Goal: Information Seeking & Learning: Check status

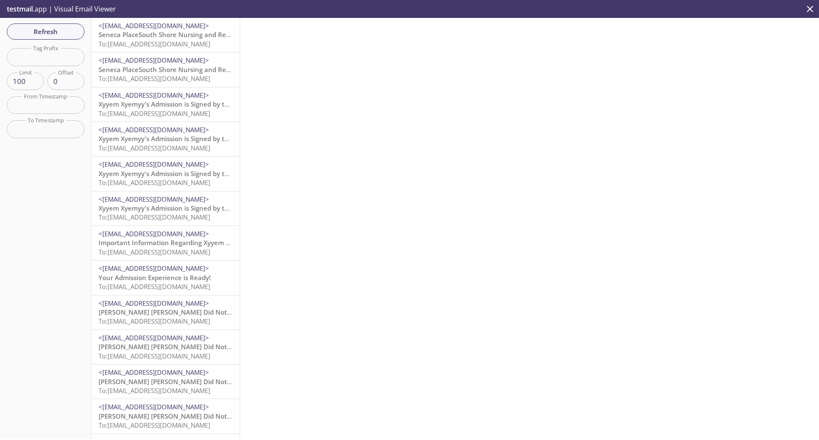
click at [130, 28] on span "<[EMAIL_ADDRESS][DOMAIN_NAME]>" at bounding box center [154, 25] width 110 height 9
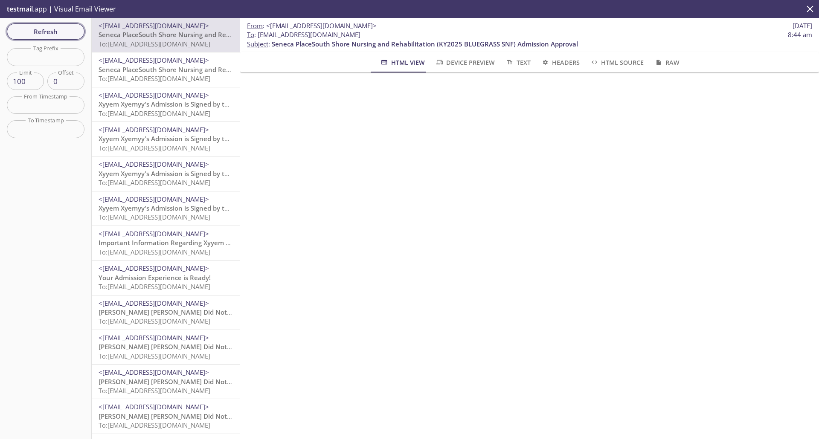
click at [33, 27] on span "Refresh" at bounding box center [46, 31] width 64 height 11
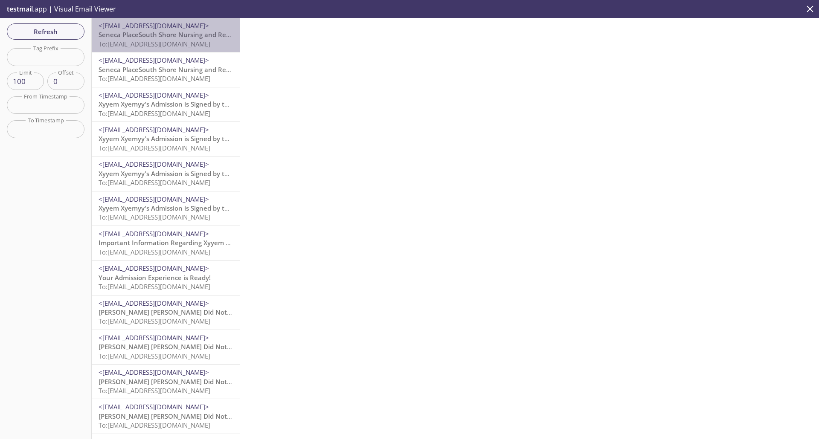
click at [168, 44] on span "To: [EMAIL_ADDRESS][DOMAIN_NAME]" at bounding box center [155, 44] width 112 height 9
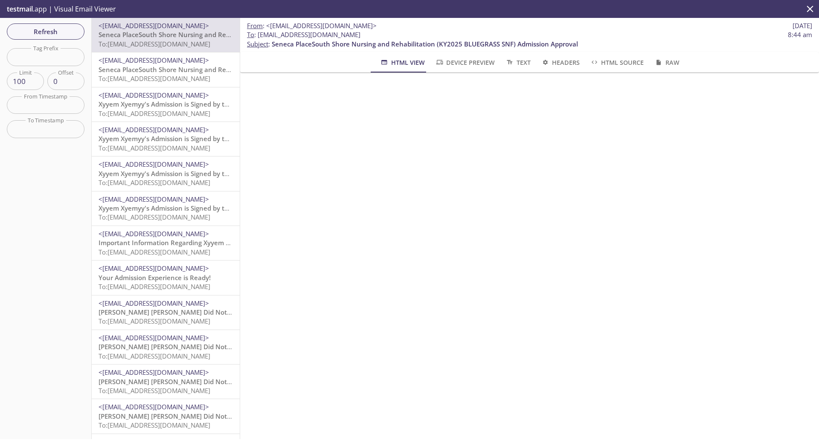
click at [27, 28] on span "Refresh" at bounding box center [46, 31] width 64 height 11
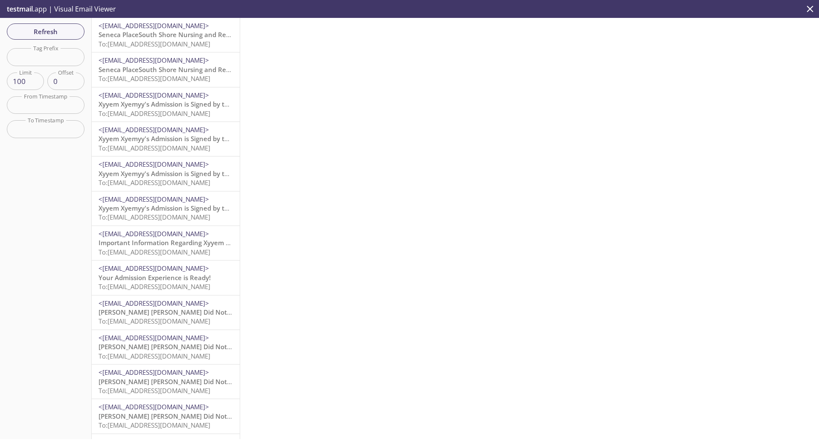
click at [168, 33] on span "Seneca PlaceSouth Shore Nursing and Rehabilitation (KY2025 BLUEGRASS SNF) Admis…" at bounding box center [252, 34] width 306 height 9
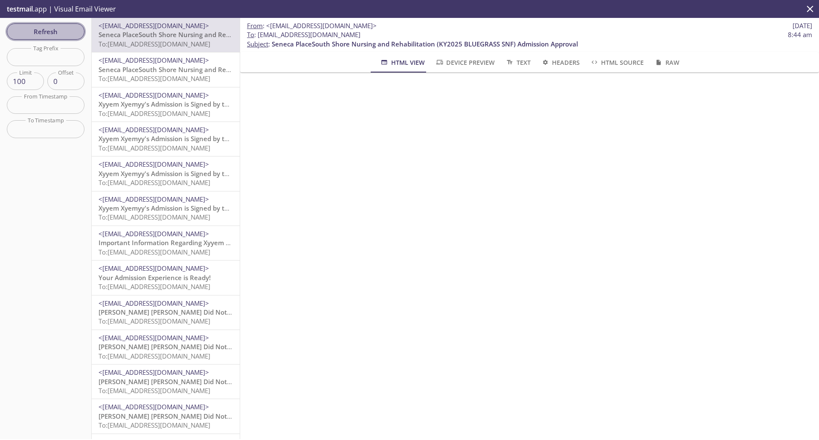
click at [47, 29] on span "Refresh" at bounding box center [46, 31] width 64 height 11
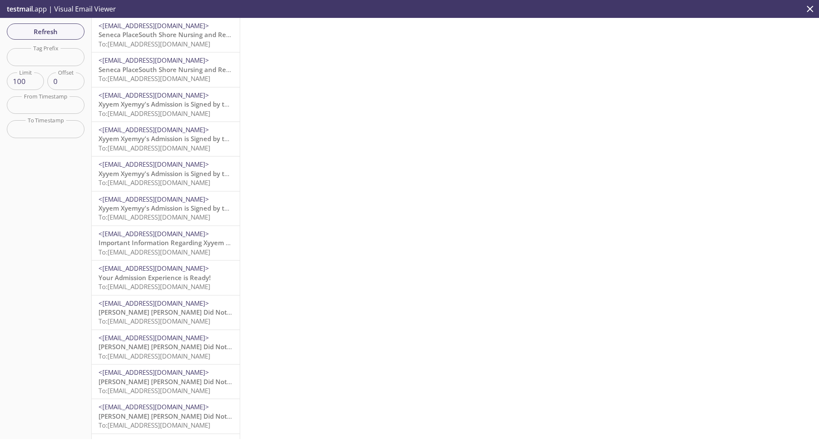
click at [113, 42] on span "To: [EMAIL_ADDRESS][DOMAIN_NAME]" at bounding box center [155, 44] width 112 height 9
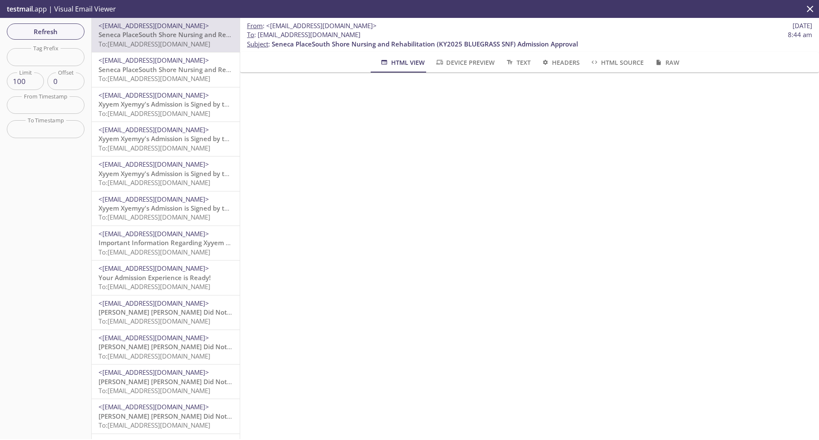
click at [132, 57] on span "<[EMAIL_ADDRESS][DOMAIN_NAME]>" at bounding box center [154, 60] width 110 height 9
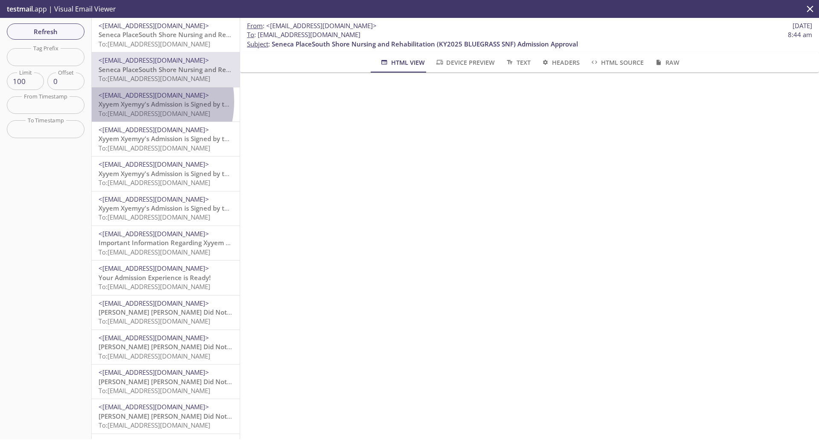
click at [129, 102] on span "Xyyem Xyemyy's Admission is Signed by the Resident" at bounding box center [180, 104] width 163 height 9
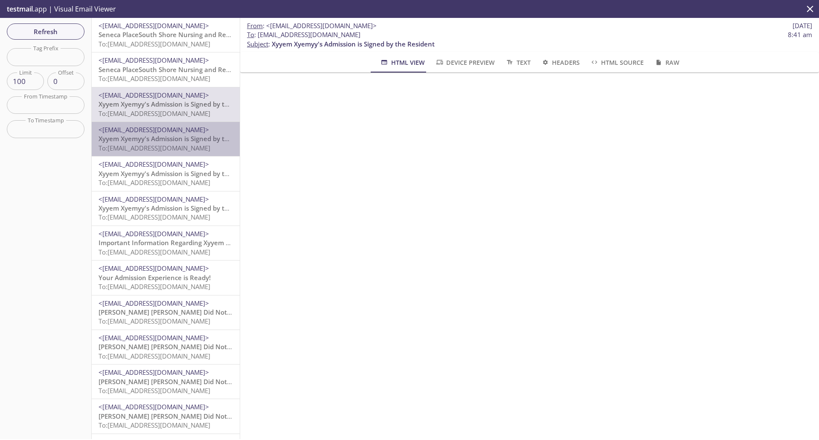
click at [172, 152] on span "To: services.reside.admissions.s2-fec@inbox.testmail.app" at bounding box center [155, 148] width 112 height 9
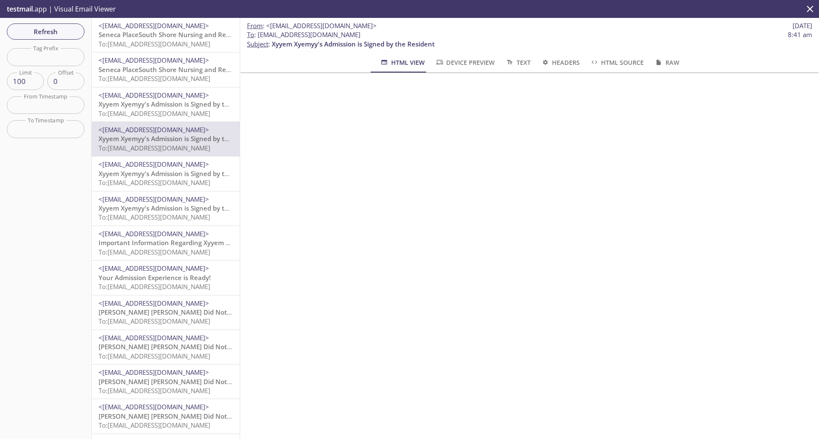
click at [162, 182] on span "To: services.reside.admissions.qa-j2-facility-admin@inbox.testmail.app" at bounding box center [155, 182] width 112 height 9
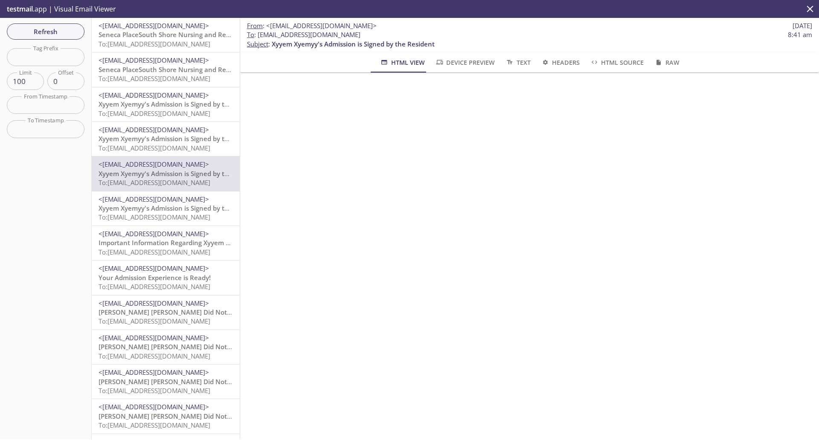
scroll to position [107, 0]
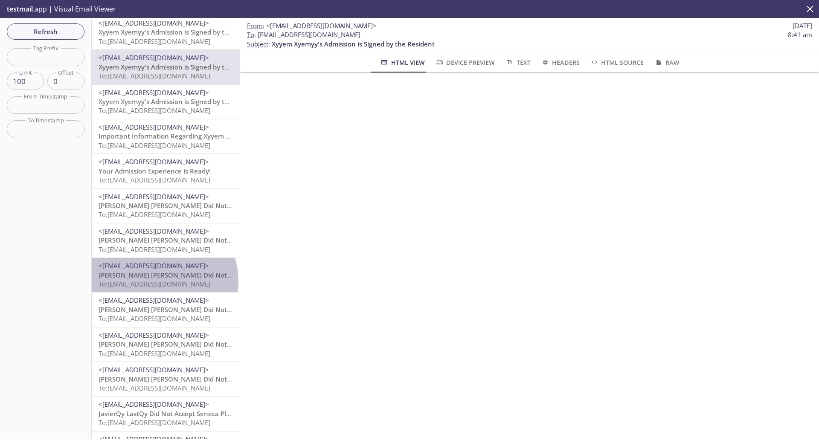
click at [163, 281] on span "To: services.reside.admissions.qa-j1-clerk@inbox.testmail.app" at bounding box center [155, 284] width 112 height 9
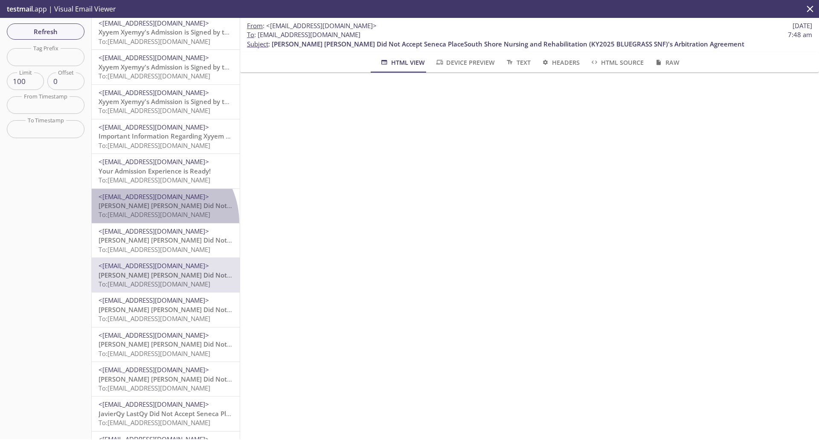
click at [153, 223] on div "<no-reply-services@reside-services.click> Mariyyam Marsh Did Not Accept Seneca …" at bounding box center [166, 206] width 148 height 34
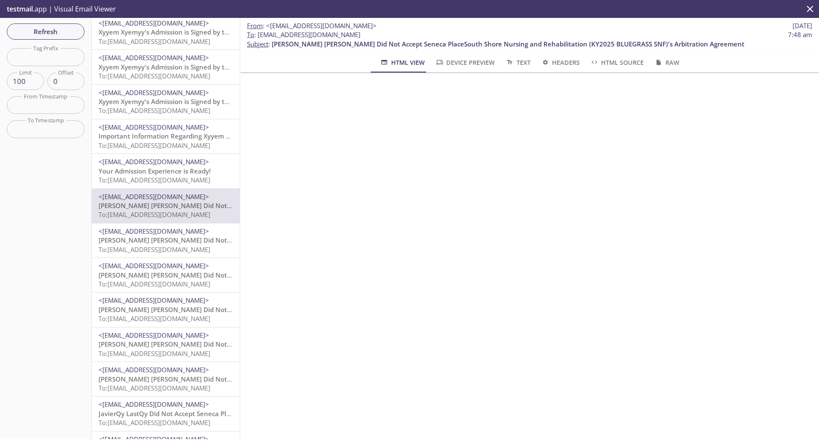
click at [153, 242] on span "[PERSON_NAME] [PERSON_NAME] Did Not Accept Seneca PlaceSouth Shore Nursing and …" at bounding box center [335, 240] width 473 height 9
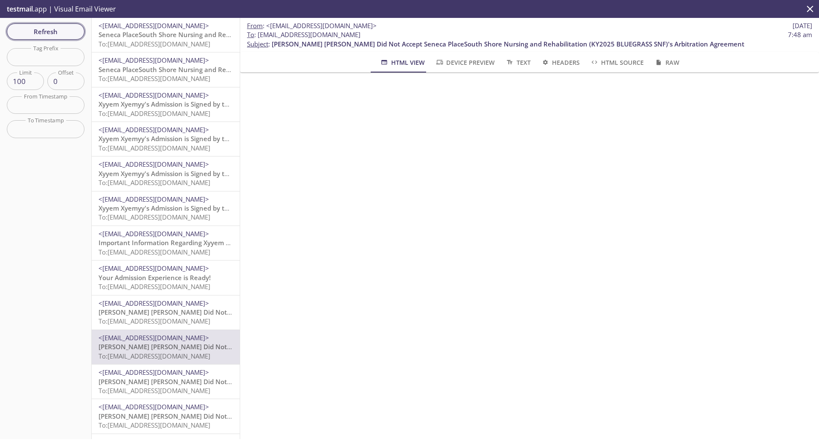
click at [52, 29] on span "Refresh" at bounding box center [46, 31] width 64 height 11
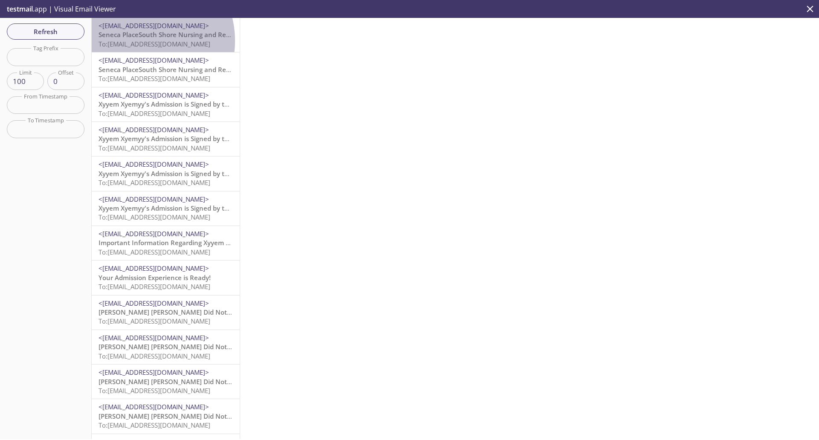
click at [136, 41] on span "To: [EMAIL_ADDRESS][DOMAIN_NAME]" at bounding box center [155, 44] width 112 height 9
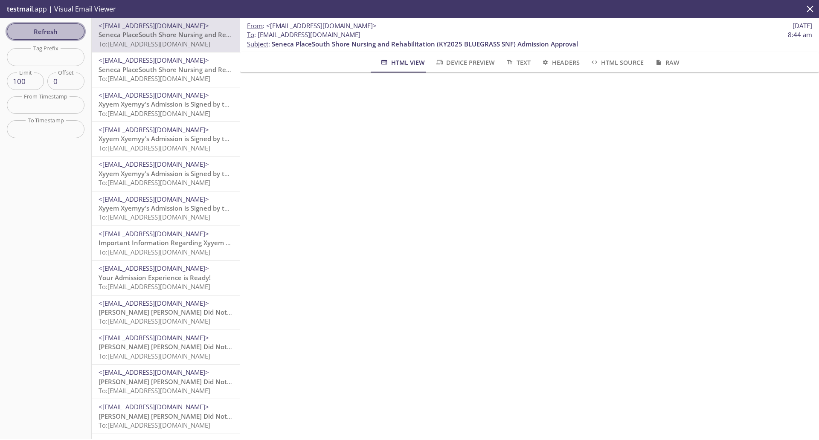
click at [40, 30] on span "Refresh" at bounding box center [46, 31] width 64 height 11
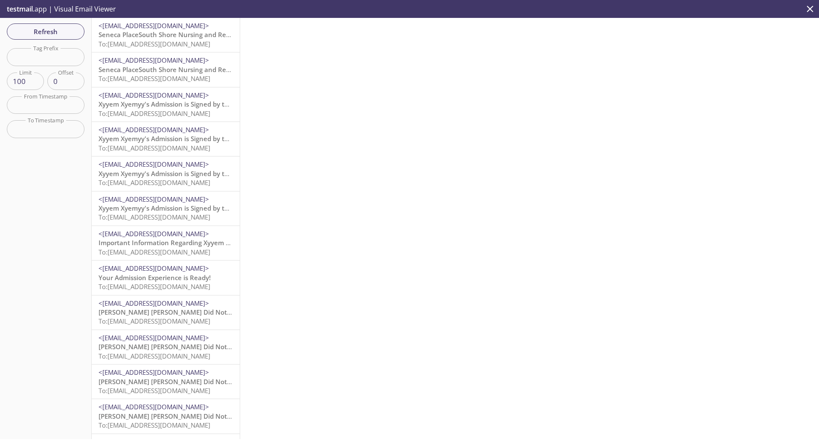
click at [147, 44] on span "To: [EMAIL_ADDRESS][DOMAIN_NAME]" at bounding box center [155, 44] width 112 height 9
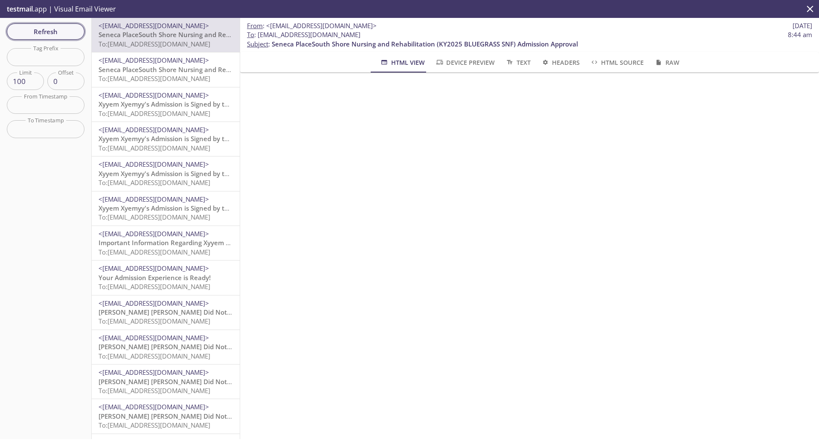
click at [52, 29] on span "Refresh" at bounding box center [46, 31] width 64 height 11
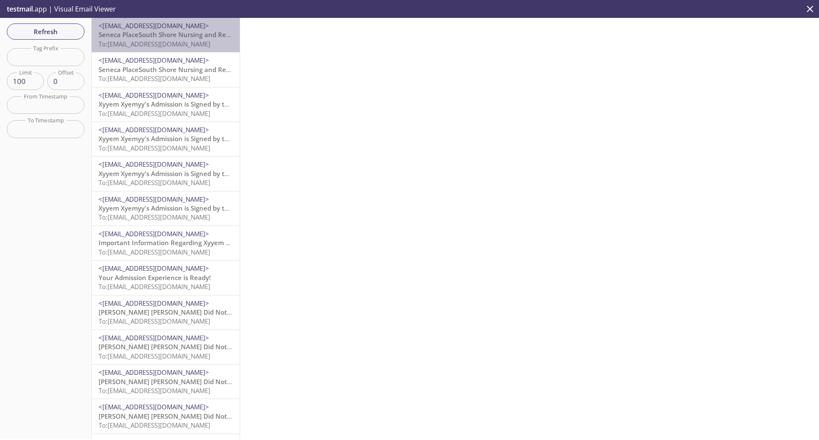
click at [166, 33] on span "Seneca PlaceSouth Shore Nursing and Rehabilitation (KY2025 BLUEGRASS SNF) Admis…" at bounding box center [252, 34] width 306 height 9
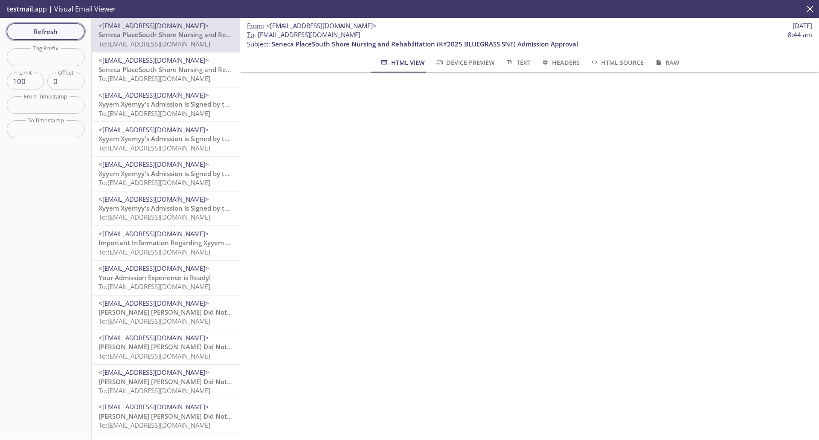
click at [54, 26] on span "Refresh" at bounding box center [46, 31] width 64 height 11
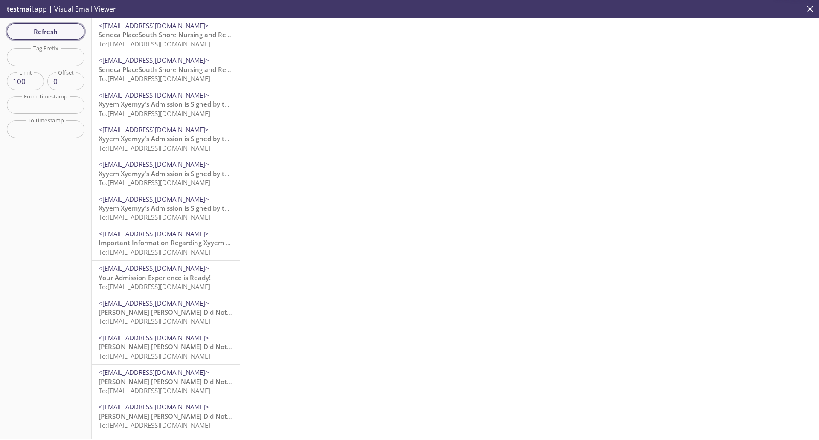
click at [40, 32] on span "Refresh" at bounding box center [46, 31] width 64 height 11
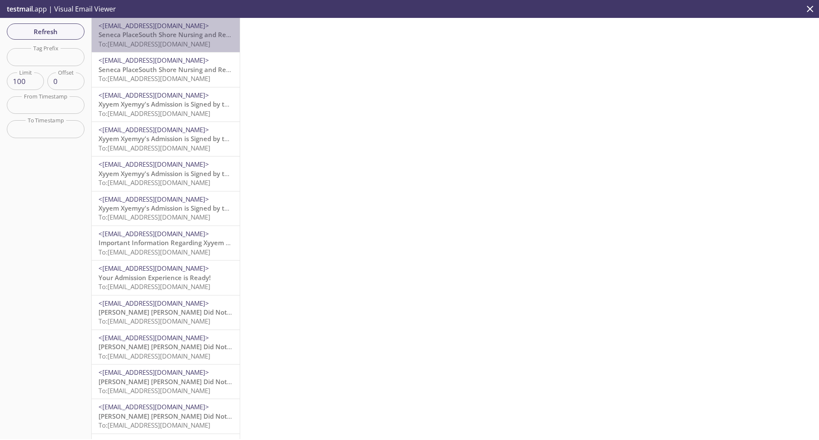
click at [168, 41] on span "To: [EMAIL_ADDRESS][DOMAIN_NAME]" at bounding box center [155, 44] width 112 height 9
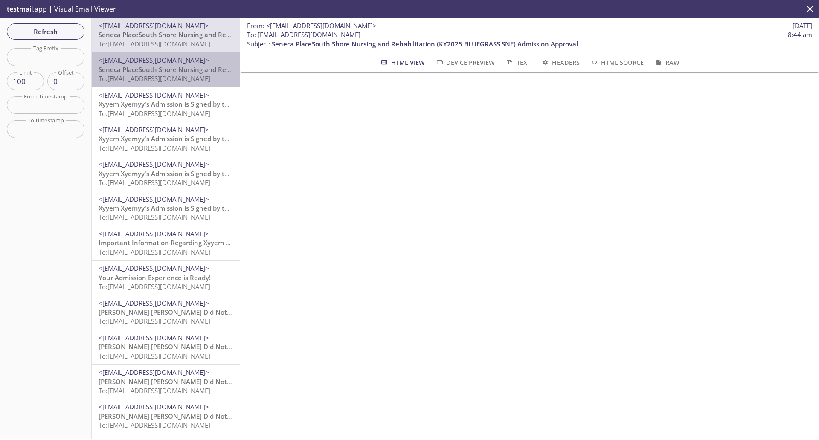
click at [183, 72] on span "Seneca PlaceSouth Shore Nursing and Rehabilitation (KY2025 BLUEGRASS SNF) Admis…" at bounding box center [252, 69] width 306 height 9
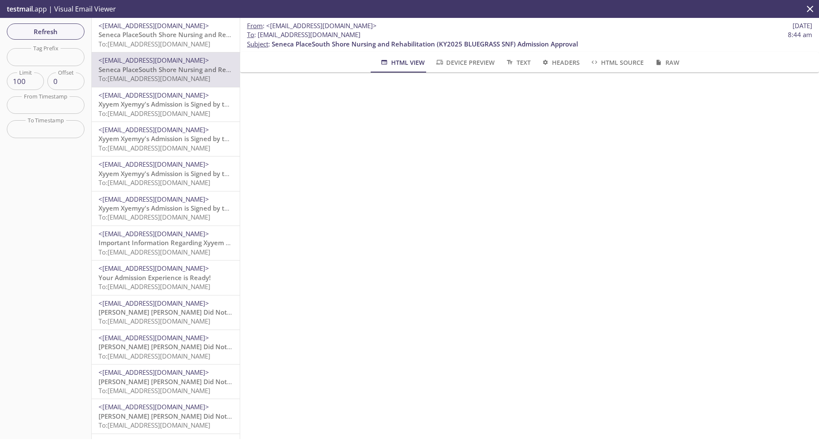
click at [153, 105] on span "Xyyem Xyemyy's Admission is Signed by the Resident" at bounding box center [180, 104] width 163 height 9
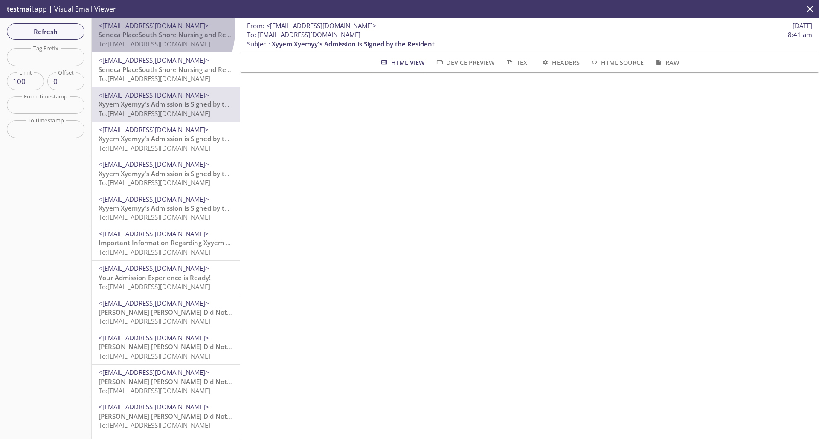
click at [132, 26] on span "<[EMAIL_ADDRESS][DOMAIN_NAME]>" at bounding box center [154, 25] width 110 height 9
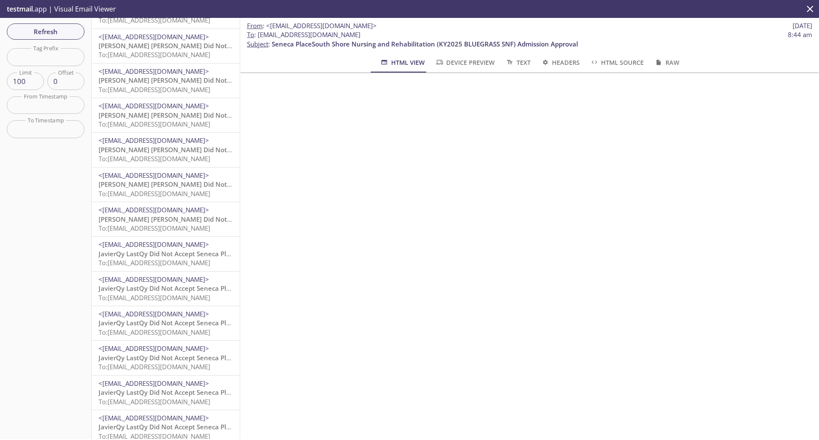
scroll to position [480, 0]
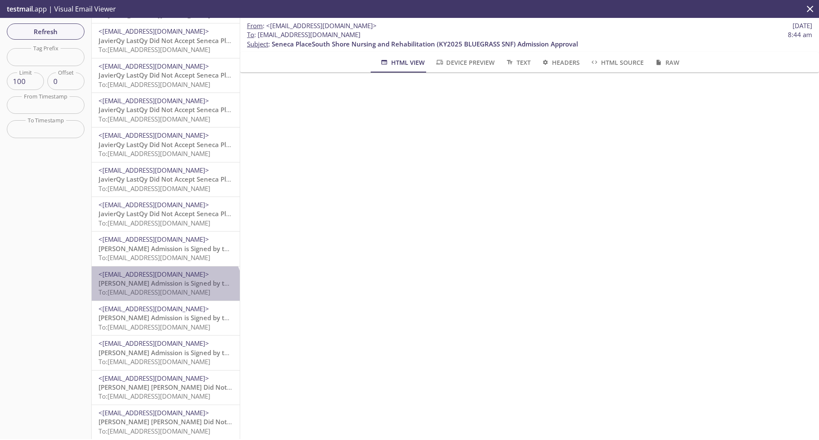
click at [165, 296] on span "To: services.reside.admissions.s1-clerk@inbox.testmail.app" at bounding box center [155, 292] width 112 height 9
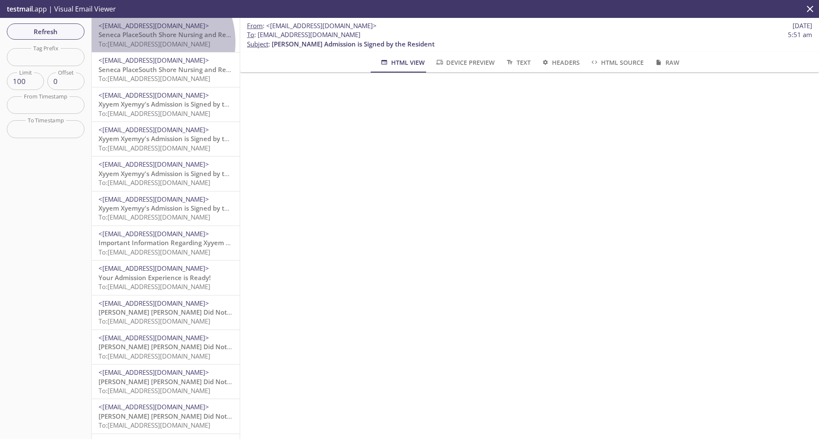
click at [148, 47] on span "To: [EMAIL_ADDRESS][DOMAIN_NAME]" at bounding box center [155, 44] width 112 height 9
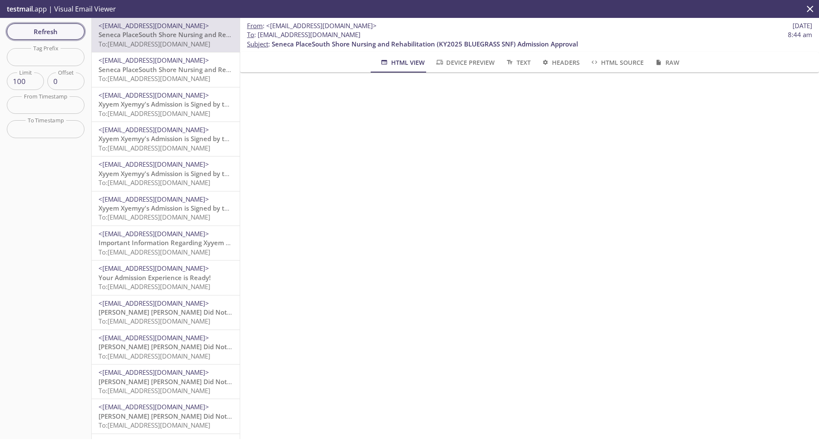
click at [38, 30] on span "Refresh" at bounding box center [46, 31] width 64 height 11
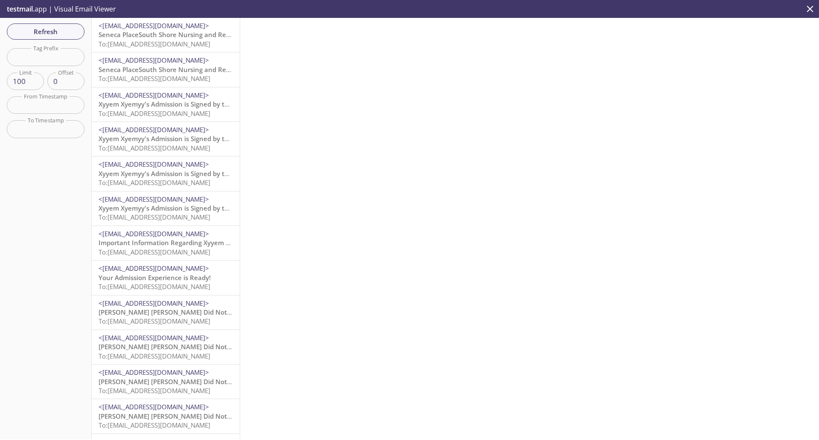
click at [144, 33] on span "Seneca PlaceSouth Shore Nursing and Rehabilitation (KY2025 BLUEGRASS SNF) Admis…" at bounding box center [252, 34] width 306 height 9
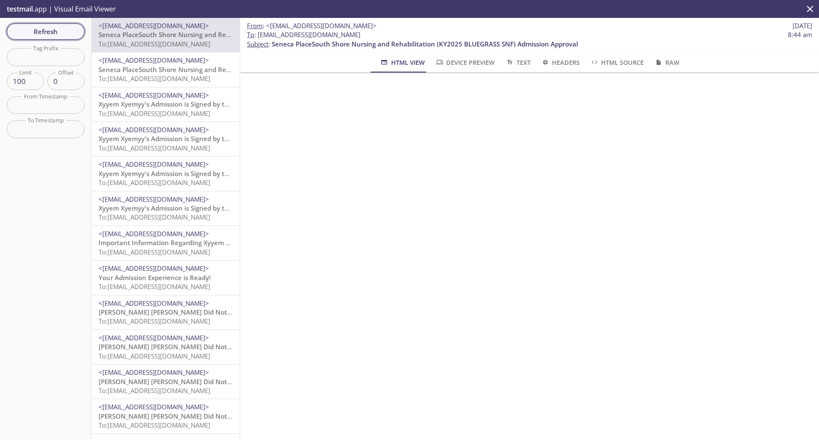
click at [43, 37] on button "Refresh" at bounding box center [46, 31] width 78 height 16
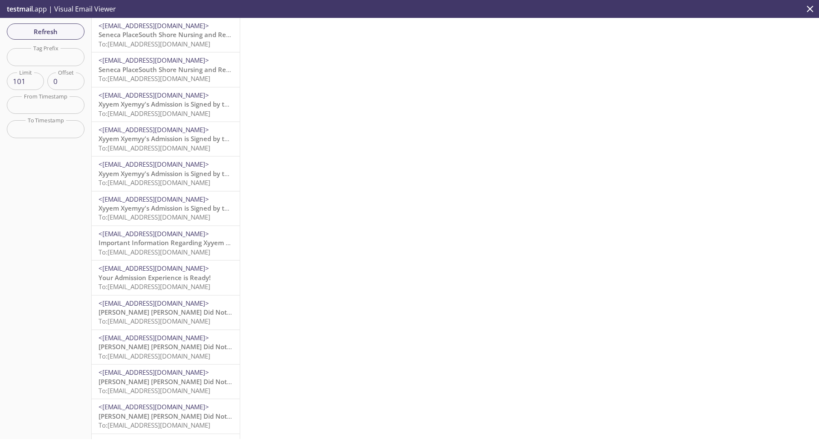
click at [37, 78] on input "101" at bounding box center [25, 81] width 37 height 17
type input "99"
click at [34, 84] on input "99" at bounding box center [25, 81] width 37 height 17
click at [38, 32] on span "Refresh" at bounding box center [46, 31] width 64 height 11
click at [54, 29] on span "Refresh" at bounding box center [46, 31] width 64 height 11
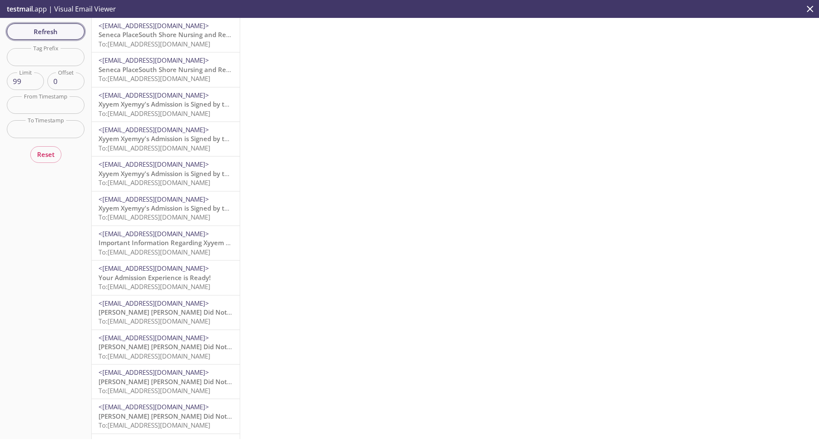
click at [55, 36] on span "Refresh" at bounding box center [46, 31] width 64 height 11
click at [131, 29] on span "<[EMAIL_ADDRESS][DOMAIN_NAME]>" at bounding box center [154, 25] width 110 height 9
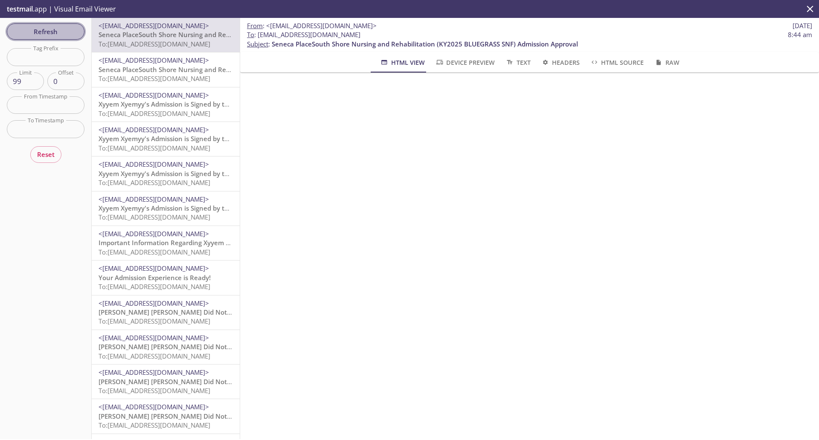
click at [42, 35] on span "Refresh" at bounding box center [46, 31] width 64 height 11
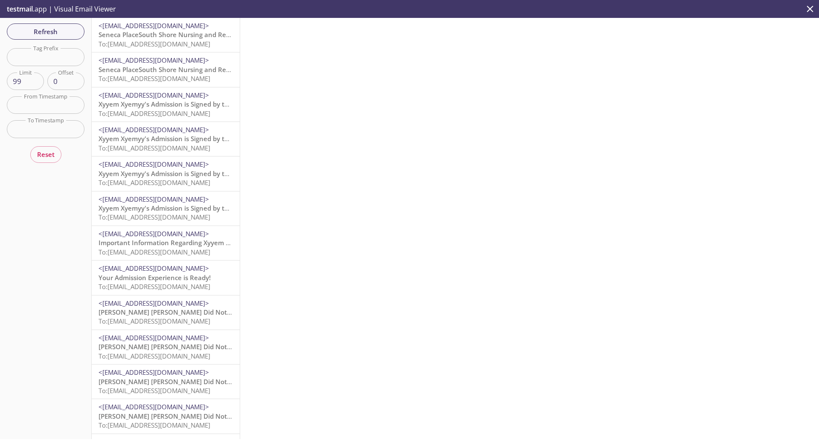
click at [180, 40] on span "To: [EMAIL_ADDRESS][DOMAIN_NAME]" at bounding box center [155, 44] width 112 height 9
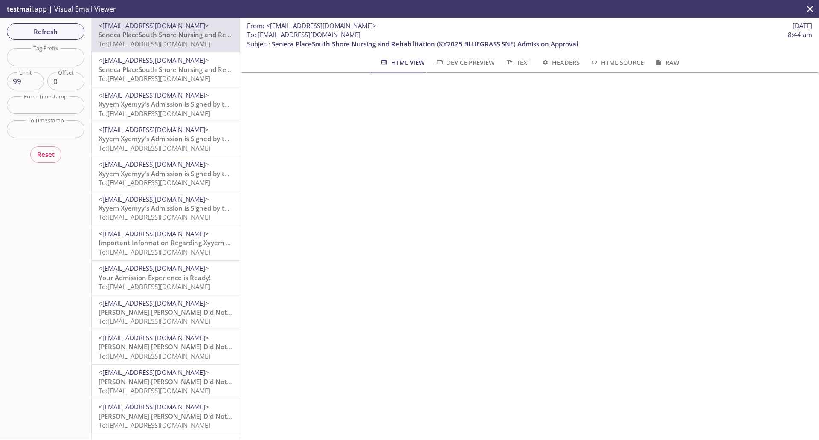
scroll to position [75, 0]
click at [35, 39] on button "Refresh" at bounding box center [46, 31] width 78 height 16
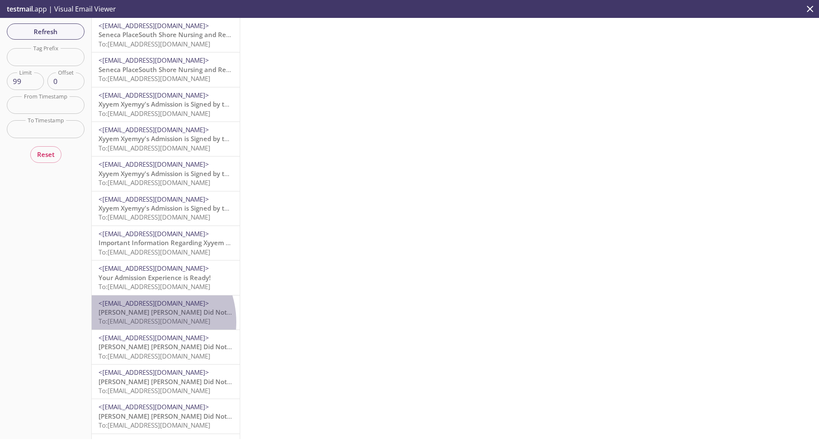
click at [142, 322] on span "To: services.reside.admissions.qa-j3-admissions-director@inbox.testmail.app" at bounding box center [155, 321] width 112 height 9
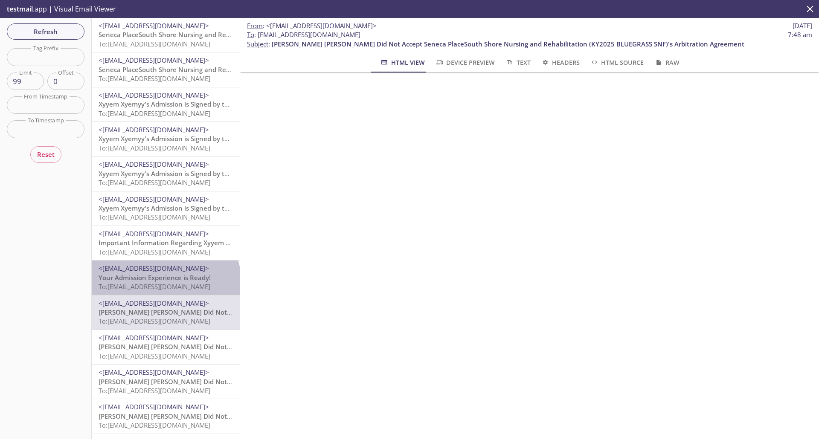
click at [165, 283] on span "To: [EMAIL_ADDRESS][DOMAIN_NAME]" at bounding box center [155, 286] width 112 height 9
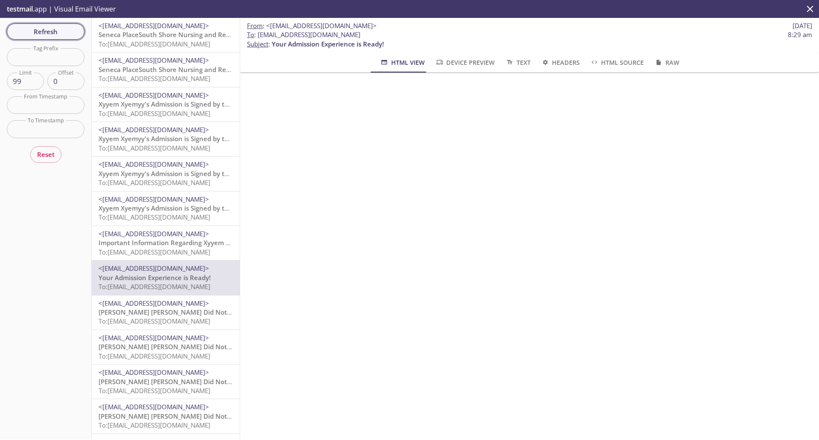
click at [67, 29] on span "Refresh" at bounding box center [46, 31] width 64 height 11
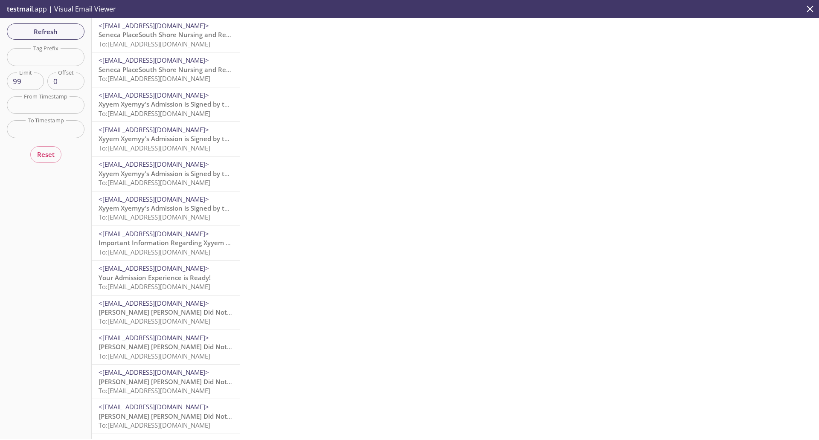
click at [151, 37] on span "Seneca PlaceSouth Shore Nursing and Rehabilitation (KY2025 BLUEGRASS SNF) Admis…" at bounding box center [252, 34] width 306 height 9
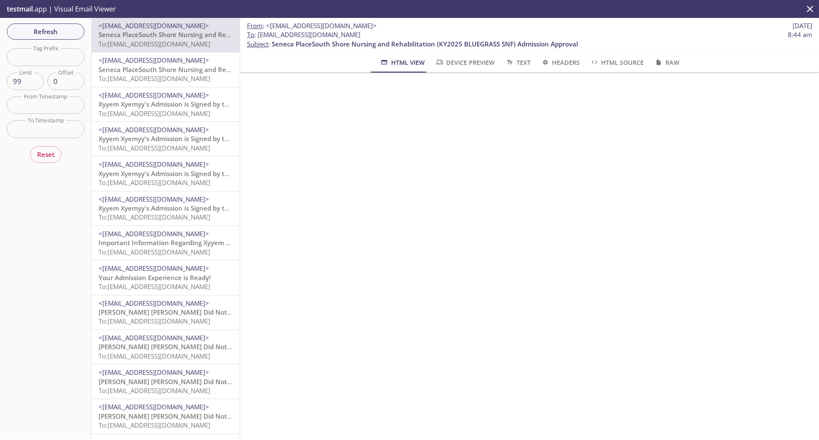
scroll to position [0, 8]
click at [29, 26] on span "Refresh" at bounding box center [46, 31] width 64 height 11
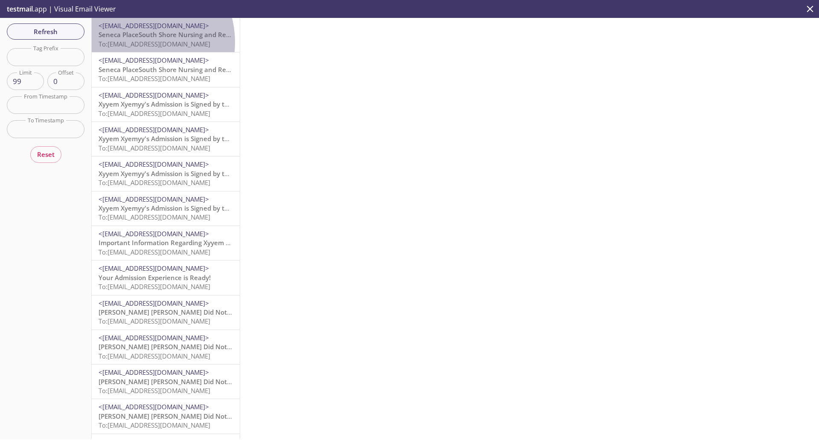
click at [134, 42] on span "To: [EMAIL_ADDRESS][DOMAIN_NAME]" at bounding box center [155, 44] width 112 height 9
click at [172, 46] on span "To: [EMAIL_ADDRESS][DOMAIN_NAME]" at bounding box center [155, 44] width 112 height 9
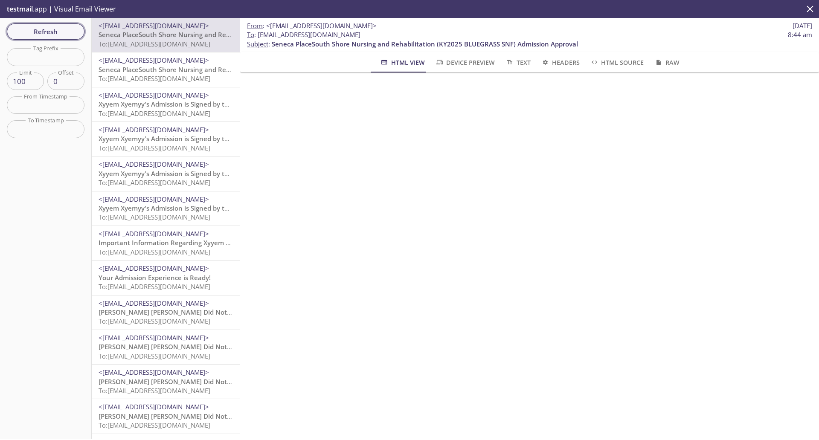
click at [26, 36] on span "Refresh" at bounding box center [46, 31] width 64 height 11
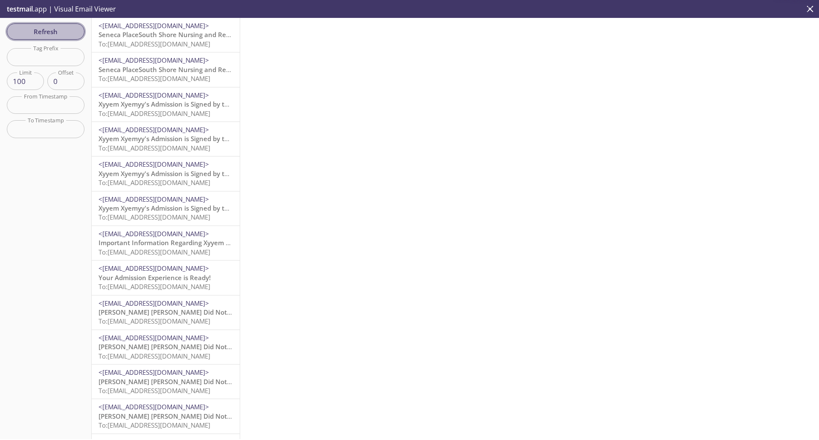
click at [48, 31] on span "Refresh" at bounding box center [46, 31] width 64 height 11
click at [162, 41] on span "To: [EMAIL_ADDRESS][DOMAIN_NAME]" at bounding box center [155, 44] width 112 height 9
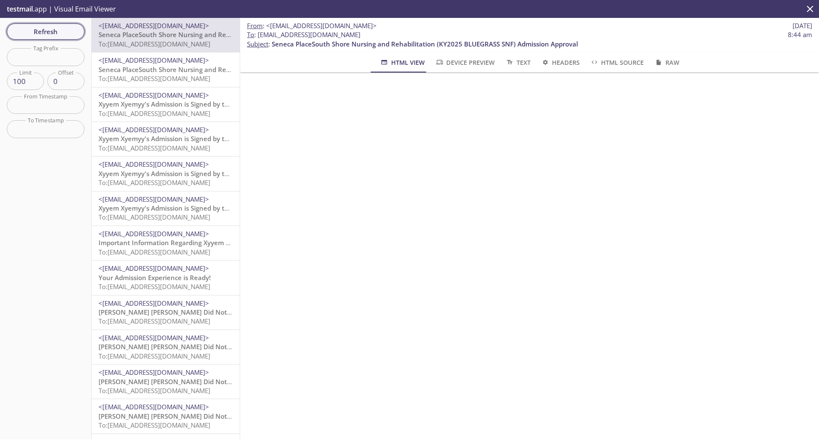
click at [61, 35] on span "Refresh" at bounding box center [46, 31] width 64 height 11
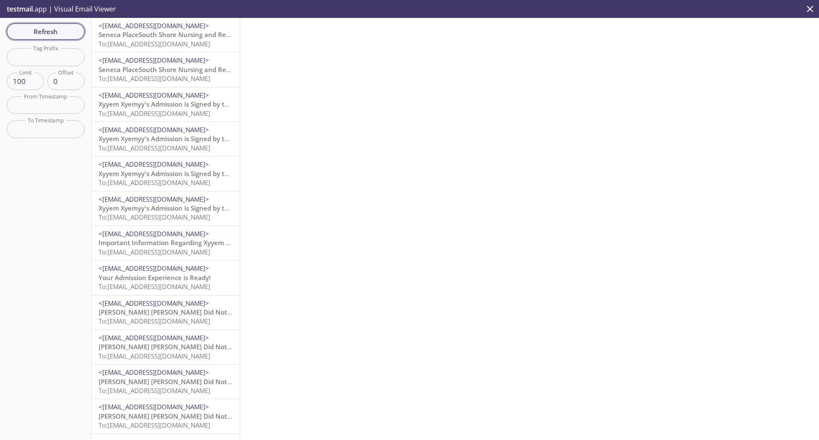
click at [55, 26] on span "Refresh" at bounding box center [46, 31] width 64 height 11
click at [76, 30] on span "Refresh" at bounding box center [46, 31] width 64 height 11
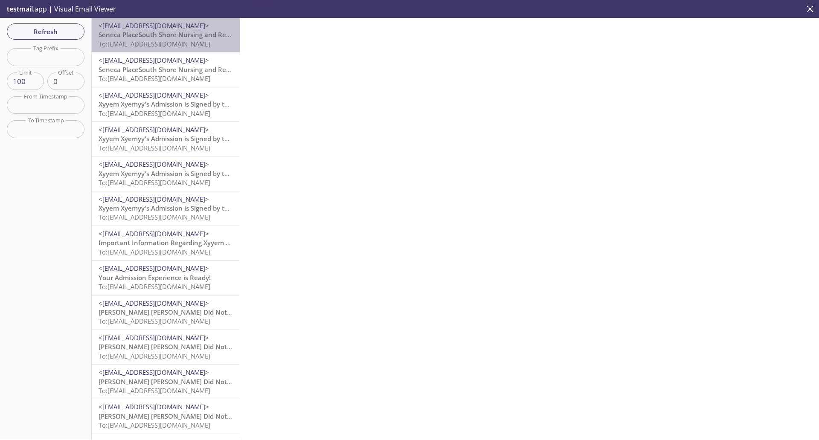
click at [170, 27] on span "<[EMAIL_ADDRESS][DOMAIN_NAME]>" at bounding box center [154, 25] width 110 height 9
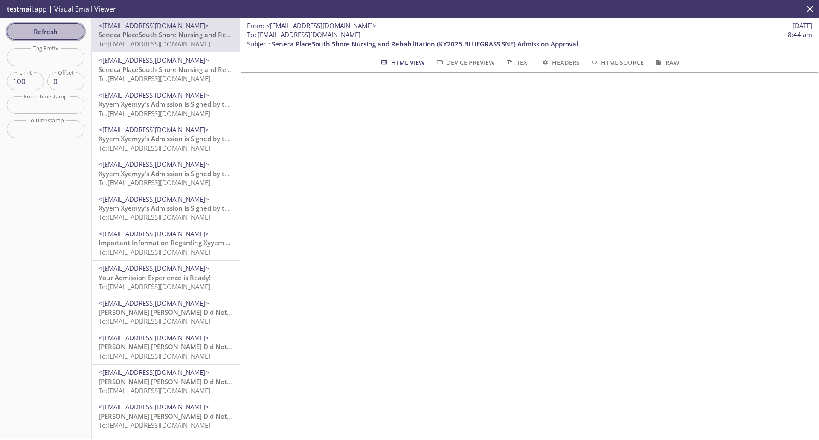
click at [29, 27] on span "Refresh" at bounding box center [46, 31] width 64 height 11
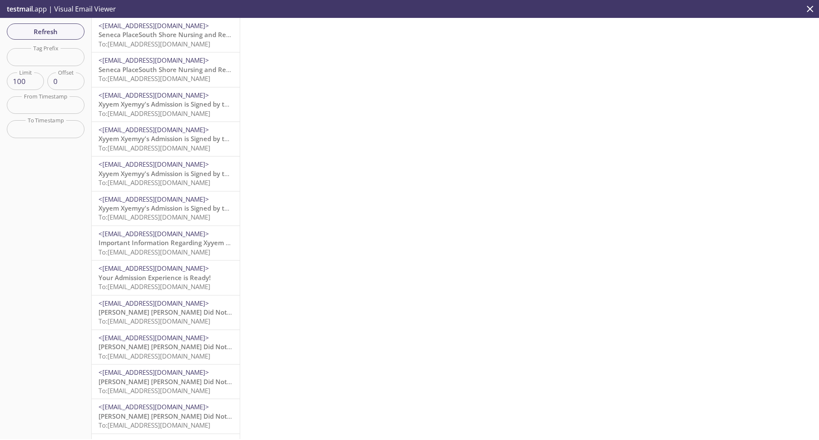
click at [158, 39] on span "Seneca PlaceSouth Shore Nursing and Rehabilitation (KY2025 BLUEGRASS SNF) Admis…" at bounding box center [252, 34] width 306 height 9
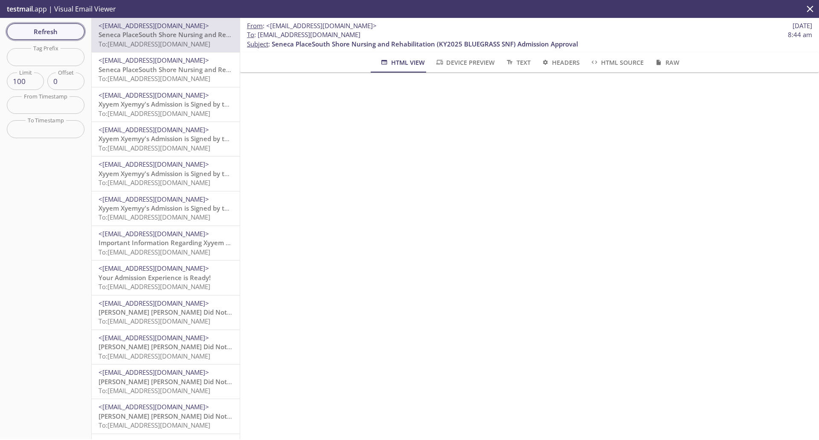
click at [31, 33] on span "Refresh" at bounding box center [46, 31] width 64 height 11
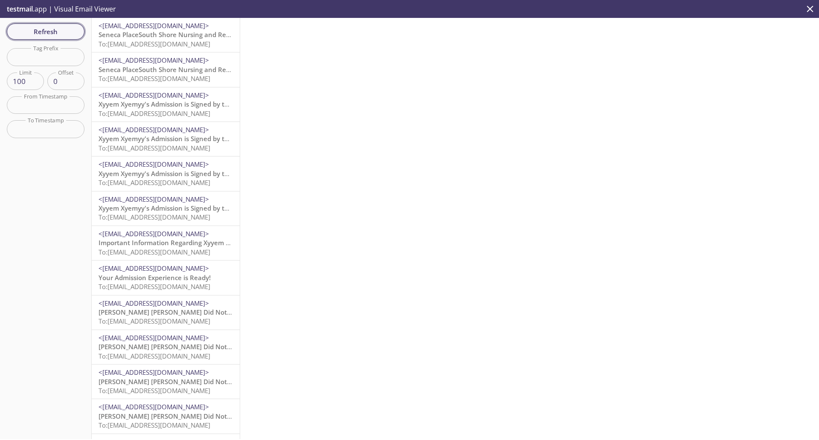
click at [52, 28] on span "Refresh" at bounding box center [46, 31] width 64 height 11
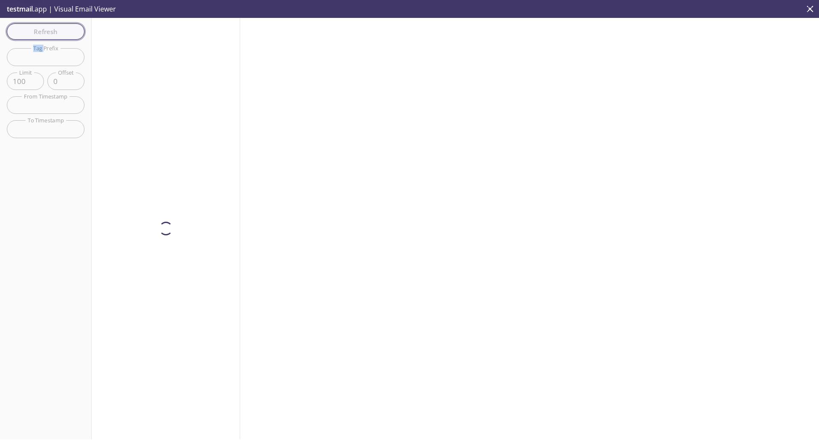
click at [52, 28] on div "Refresh Filters Tag Prefix Tag Prefix Limit 100 Limit Offset 0 Offset From Time…" at bounding box center [46, 228] width 92 height 421
click at [52, 27] on span "Refresh" at bounding box center [46, 31] width 64 height 11
click at [52, 27] on div "Refresh Filters Tag Prefix Tag Prefix Limit 100 Limit Offset 0 Offset From Time…" at bounding box center [46, 228] width 92 height 421
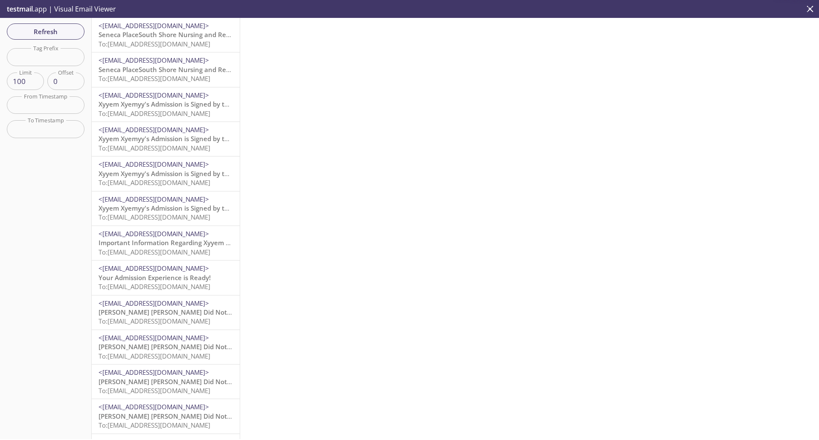
click at [61, 56] on input "text" at bounding box center [46, 56] width 78 height 17
click at [315, 102] on div at bounding box center [529, 228] width 579 height 421
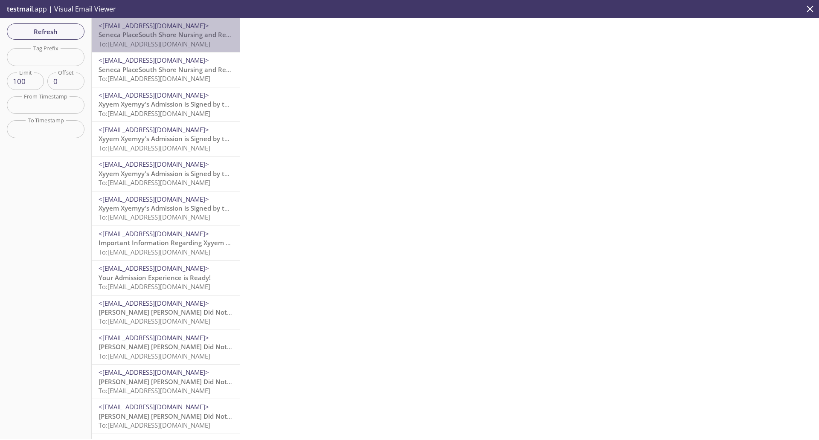
click at [173, 38] on span "Seneca PlaceSouth Shore Nursing and Rehabilitation (KY2025 BLUEGRASS SNF) Admis…" at bounding box center [252, 34] width 306 height 9
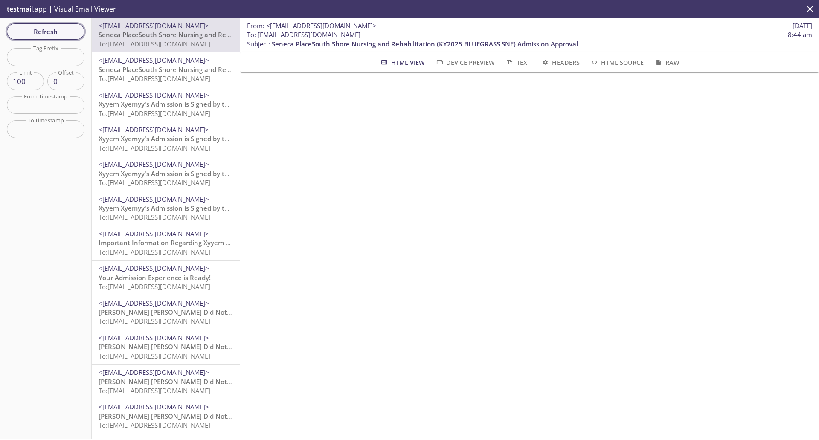
click at [28, 39] on button "Refresh" at bounding box center [46, 31] width 78 height 16
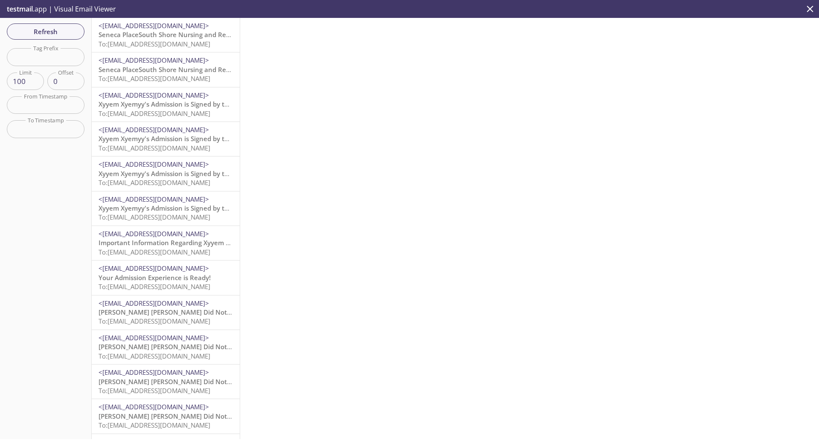
click at [158, 35] on span "Seneca PlaceSouth Shore Nursing and Rehabilitation (KY2025 BLUEGRASS SNF) Admis…" at bounding box center [252, 34] width 306 height 9
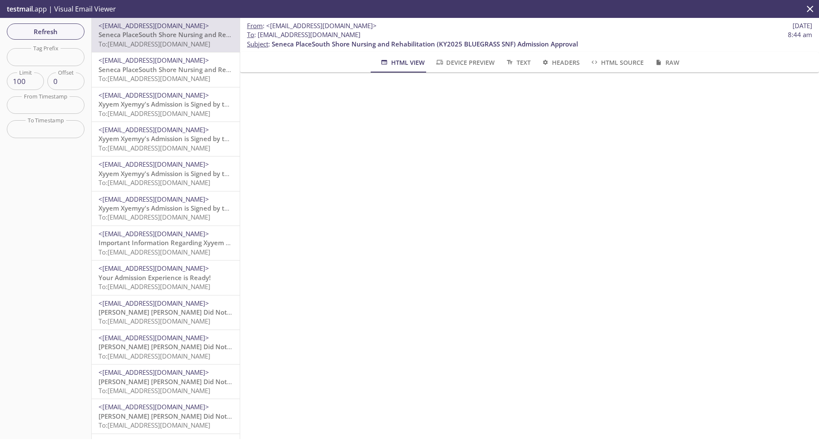
click at [148, 38] on span "Seneca PlaceSouth Shore Nursing and Rehabilitation (KY2025 BLUEGRASS SNF) Admis…" at bounding box center [252, 34] width 306 height 9
click at [38, 35] on span "Refresh" at bounding box center [46, 31] width 64 height 11
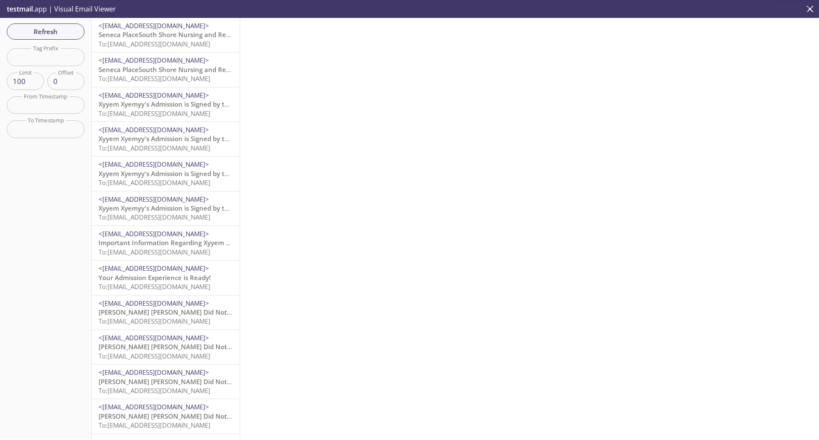
click at [185, 46] on span "To: [EMAIL_ADDRESS][DOMAIN_NAME]" at bounding box center [155, 44] width 112 height 9
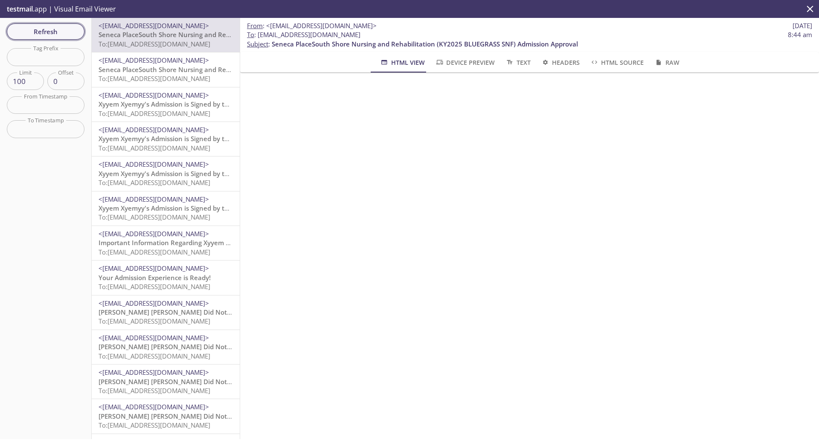
click at [53, 33] on span "Refresh" at bounding box center [46, 31] width 64 height 11
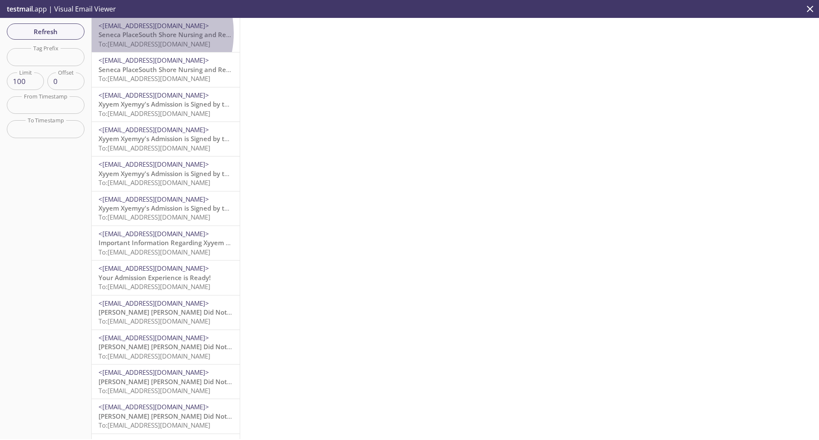
click at [132, 33] on span "Seneca PlaceSouth Shore Nursing and Rehabilitation (KY2025 BLUEGRASS SNF) Admis…" at bounding box center [252, 34] width 306 height 9
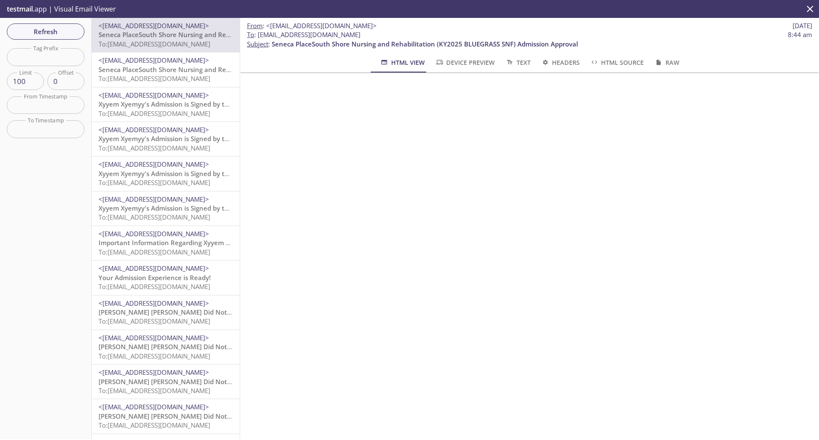
drag, startPoint x: 440, startPoint y: 43, endPoint x: 508, endPoint y: 39, distance: 68.3
click at [508, 39] on p "To : services.reside.admissions.park01@inbox.testmail.app 8:44 am Subject : Sen…" at bounding box center [529, 39] width 565 height 18
click at [56, 29] on span "Refresh" at bounding box center [46, 31] width 64 height 11
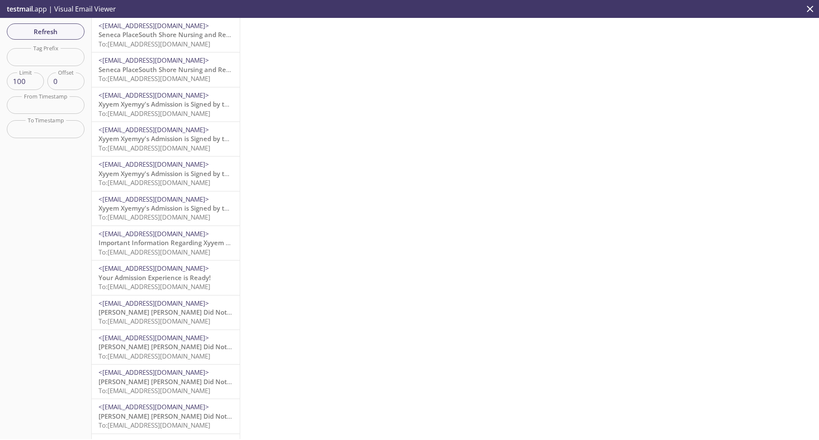
click at [177, 30] on span "Seneca PlaceSouth Shore Nursing and Rehabilitation (KY2025 BLUEGRASS SNF) Admis…" at bounding box center [252, 34] width 306 height 9
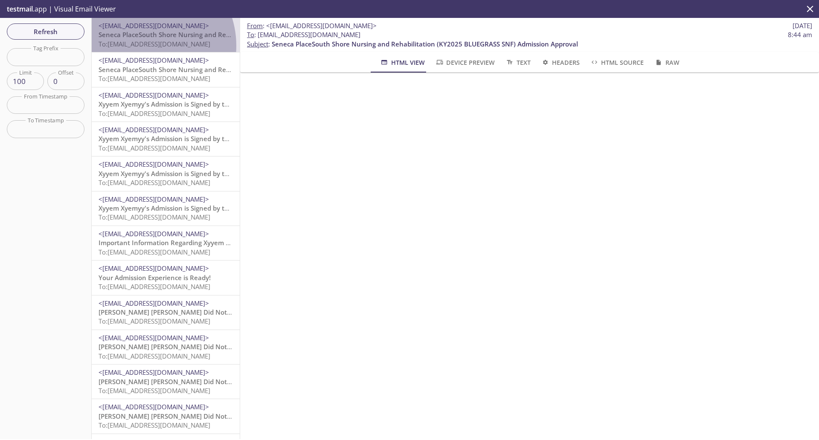
click at [143, 46] on span "To: [EMAIL_ADDRESS][DOMAIN_NAME]" at bounding box center [155, 44] width 112 height 9
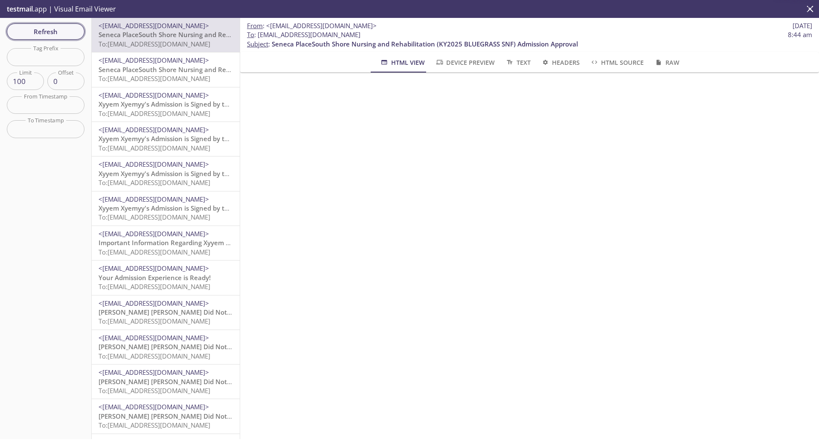
click at [55, 35] on span "Refresh" at bounding box center [46, 31] width 64 height 11
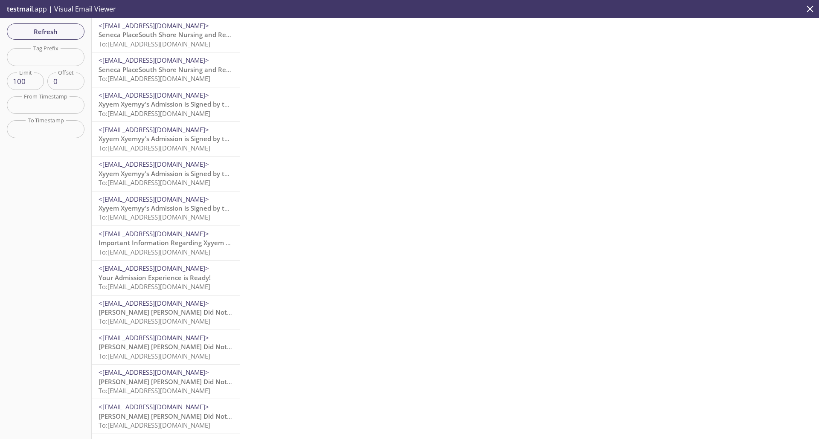
click at [203, 41] on span "To: [EMAIL_ADDRESS][DOMAIN_NAME]" at bounding box center [155, 44] width 112 height 9
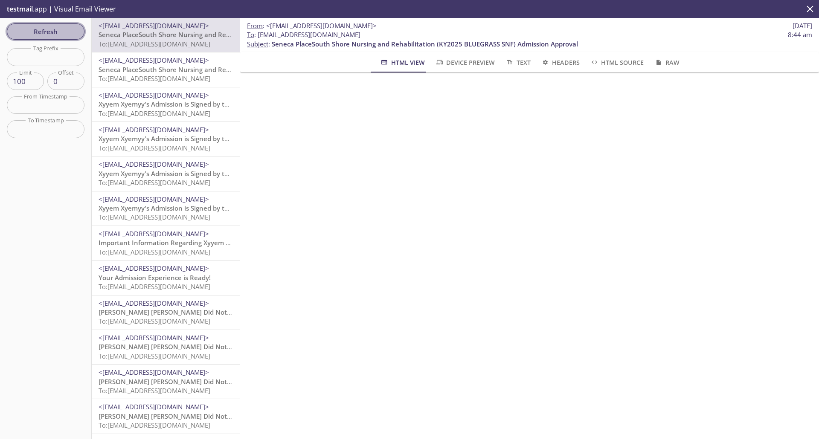
click at [69, 26] on span "Refresh" at bounding box center [46, 31] width 64 height 11
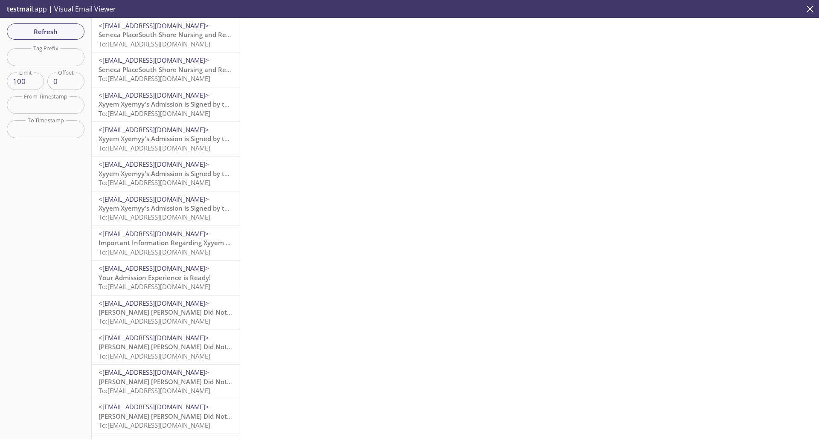
click at [177, 43] on span "To: [EMAIL_ADDRESS][DOMAIN_NAME]" at bounding box center [155, 44] width 112 height 9
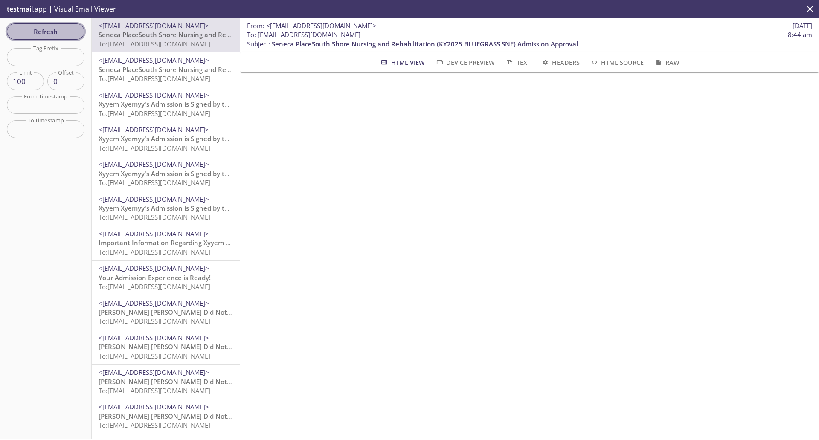
click at [34, 28] on span "Refresh" at bounding box center [46, 31] width 64 height 11
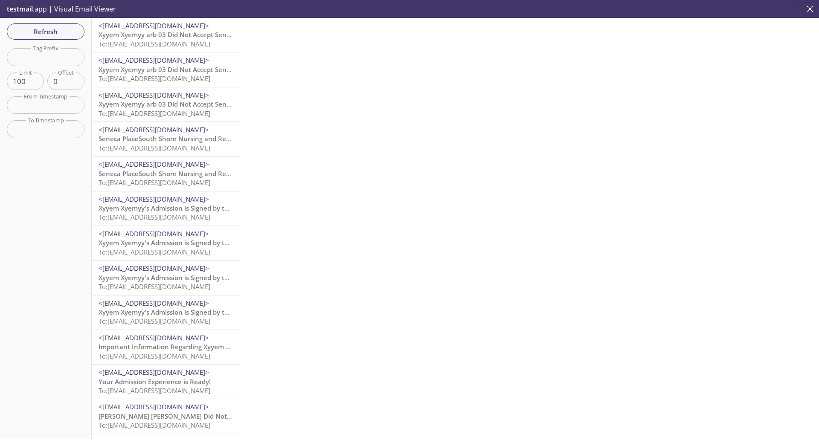
click at [140, 38] on span "Xyyem Xyemyy arb 03 Did Not Accept Seneca PlaceSouth Shore Nursing and Rehabili…" at bounding box center [317, 34] width 437 height 9
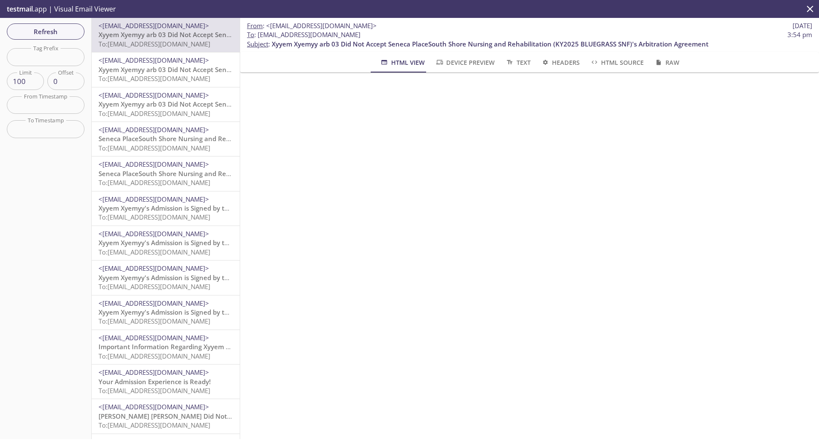
click at [138, 60] on span "<[EMAIL_ADDRESS][DOMAIN_NAME]>" at bounding box center [154, 60] width 110 height 9
